Goal: Task Accomplishment & Management: Complete application form

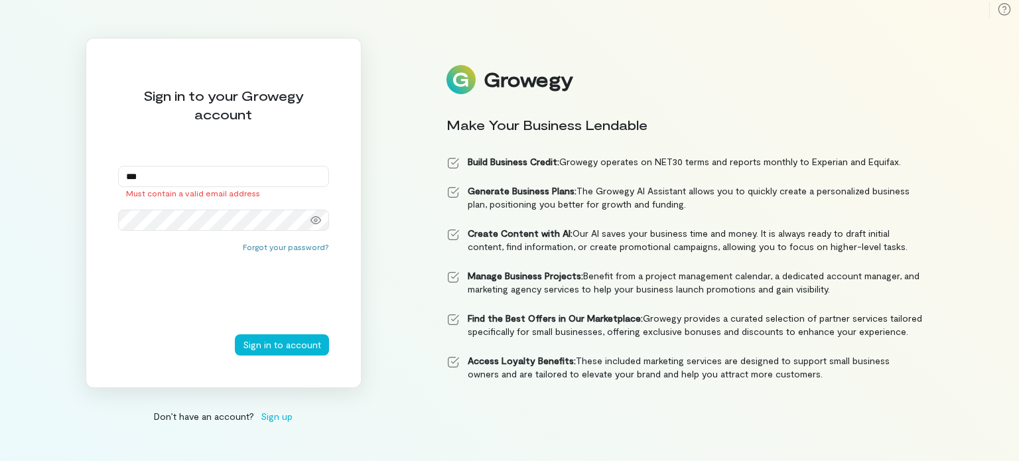
type input "**********"
click at [318, 204] on icon at bounding box center [316, 208] width 11 height 11
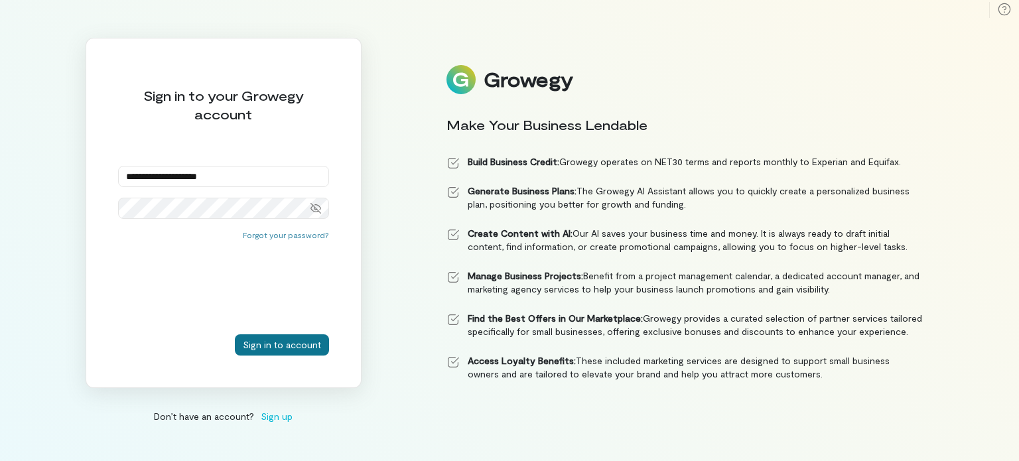
click at [293, 352] on button "Sign in to account" at bounding box center [282, 344] width 94 height 21
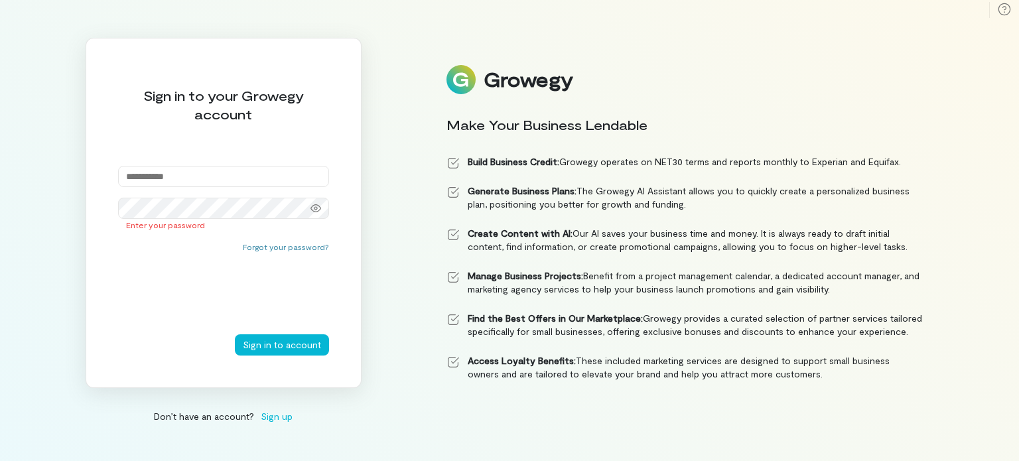
click at [127, 311] on div "Forgot your password?" at bounding box center [223, 288] width 211 height 93
